Goal: Transaction & Acquisition: Subscribe to service/newsletter

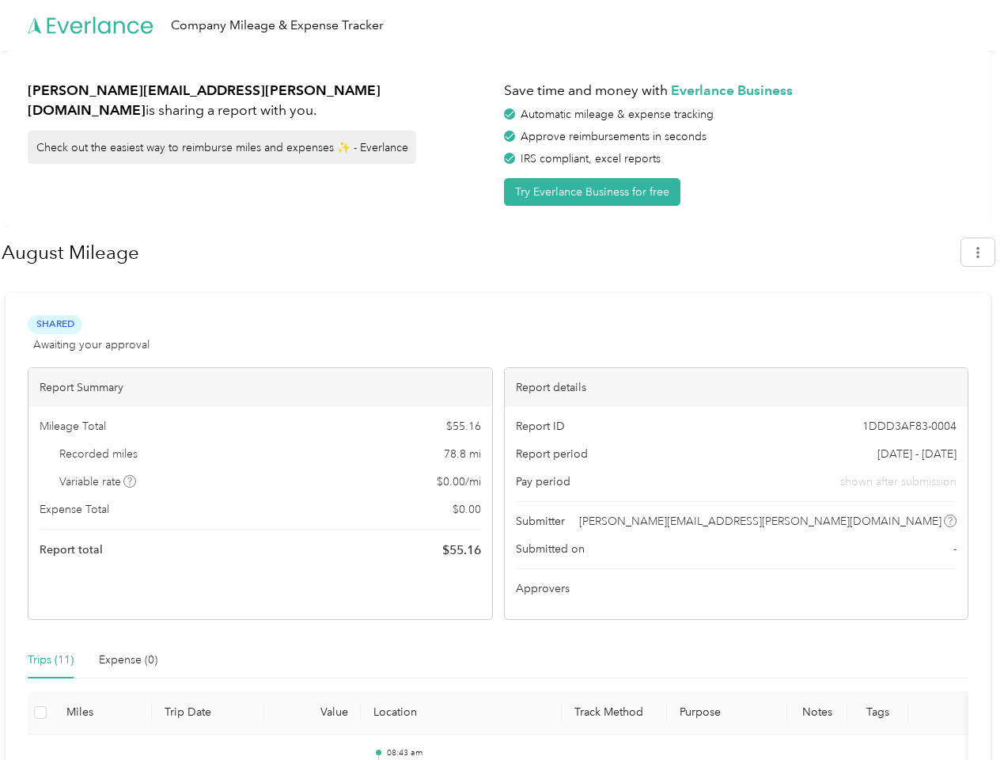
click at [505, 380] on div "Report details" at bounding box center [737, 387] width 464 height 39
click at [502, 25] on div "Company Mileage & Expense Tracker" at bounding box center [498, 25] width 996 height 51
click at [595, 192] on button "Try Everlance Business for free" at bounding box center [592, 192] width 176 height 28
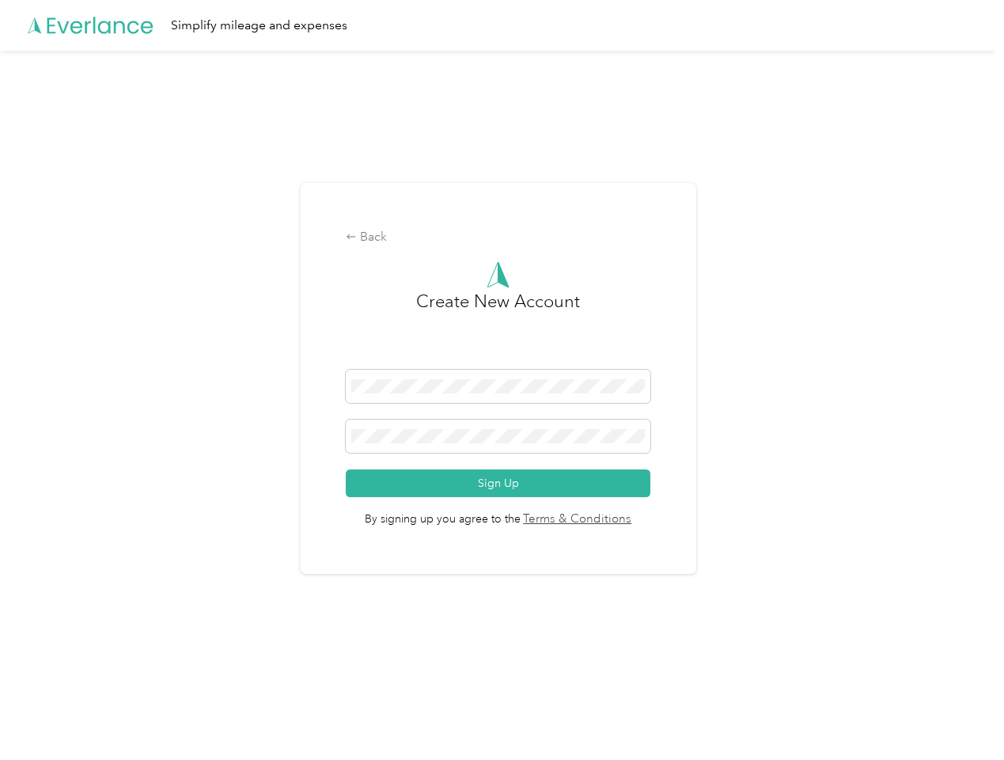
click at [480, 252] on div "Back Create New Account Sign Up By signing up you agree to the Terms & Conditio…" at bounding box center [499, 379] width 396 height 392
click at [986, 252] on div "Back Create New Account Sign Up By signing up you agree to the Terms & Conditio…" at bounding box center [498, 385] width 996 height 669
click at [131, 481] on div "Back Create New Account Sign Up By signing up you agree to the Terms & Conditio…" at bounding box center [498, 385] width 996 height 669
click at [624, 521] on link "Terms & Conditions" at bounding box center [577, 519] width 112 height 18
click at [51, 660] on div "Back Create New Account Sign Up By signing up you agree to the Terms & Conditio…" at bounding box center [498, 385] width 996 height 669
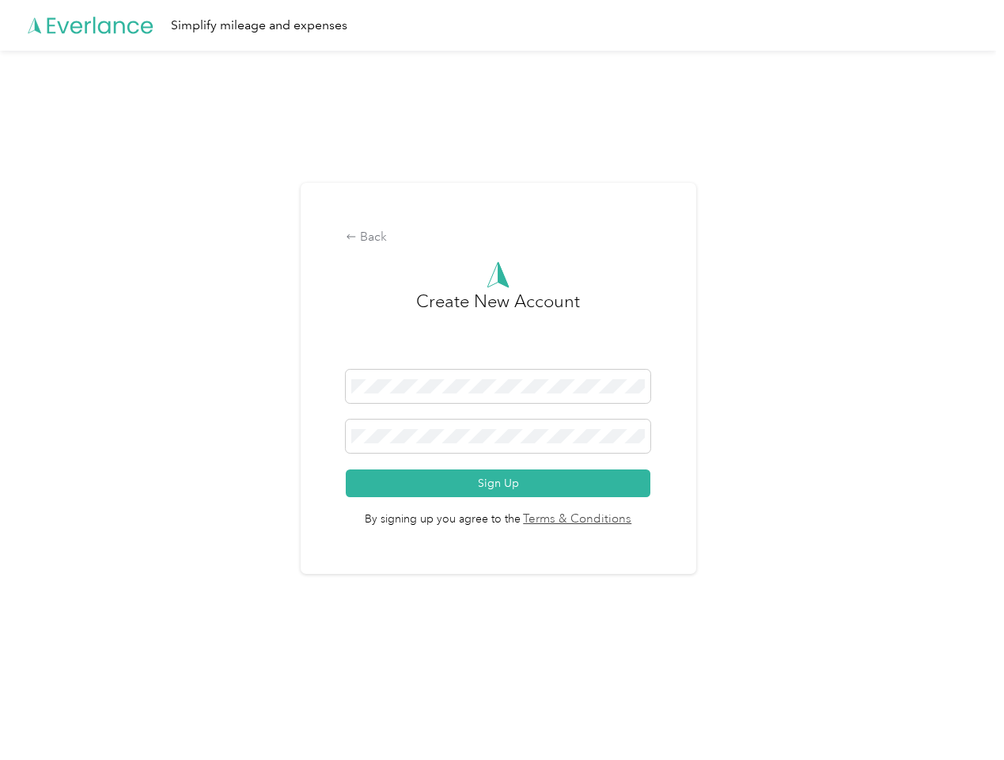
click at [128, 660] on div "Back Create New Account Sign Up By signing up you agree to the Terms & Conditio…" at bounding box center [498, 385] width 996 height 669
click at [40, 712] on div "Back Create New Account Sign Up By signing up you agree to the Terms & Conditio…" at bounding box center [498, 385] width 996 height 669
